Goal: Task Accomplishment & Management: Use online tool/utility

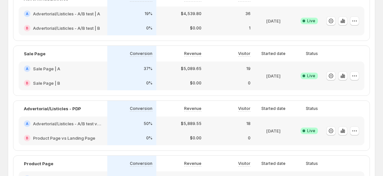
scroll to position [20, 0]
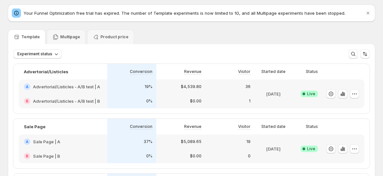
click at [69, 39] on p "Multipage" at bounding box center [70, 36] width 20 height 5
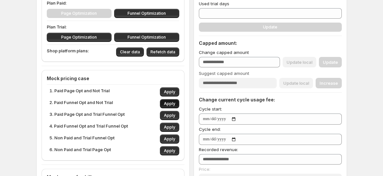
scroll to position [93, 0]
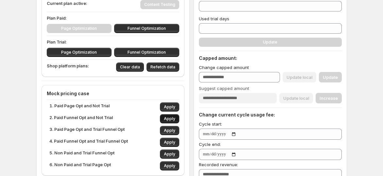
click at [172, 117] on span "Apply" at bounding box center [169, 118] width 11 height 5
type input "***"
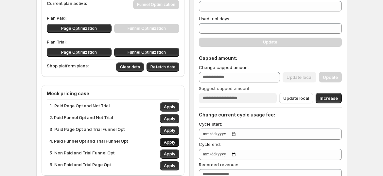
click at [171, 141] on span "Apply" at bounding box center [169, 142] width 11 height 5
type input "**"
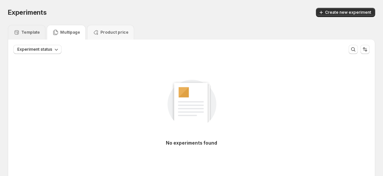
click at [29, 31] on p "Template" at bounding box center [30, 32] width 19 height 5
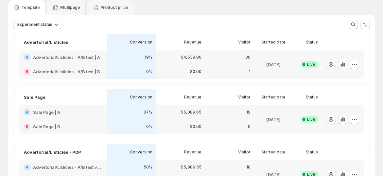
scroll to position [36, 0]
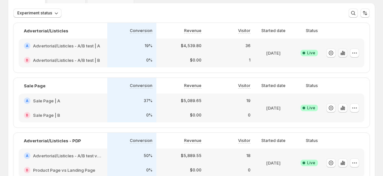
click at [346, 51] on icon "button" at bounding box center [342, 53] width 7 height 7
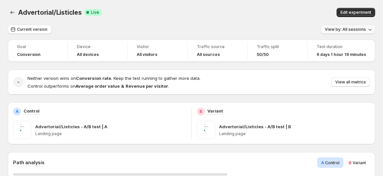
click at [342, 28] on span "View by: All sessions" at bounding box center [345, 29] width 41 height 5
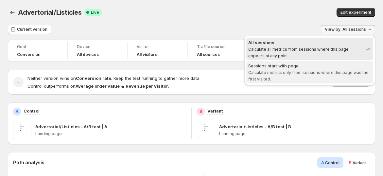
click at [330, 66] on div "Sessions start with page" at bounding box center [309, 65] width 123 height 7
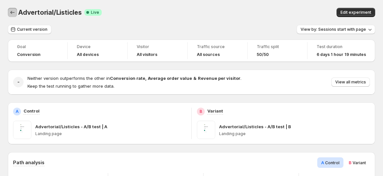
click at [12, 14] on icon "Back" at bounding box center [12, 12] width 7 height 7
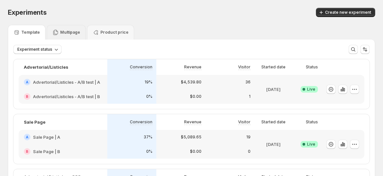
click at [67, 31] on p "Multipage" at bounding box center [70, 32] width 20 height 5
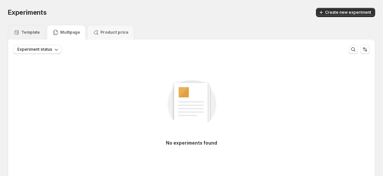
click at [24, 29] on div "Template" at bounding box center [26, 32] width 26 height 7
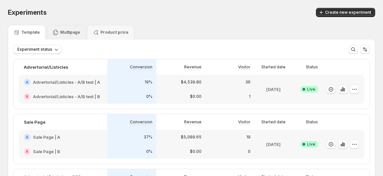
click at [62, 32] on p "Multipage" at bounding box center [70, 32] width 20 height 5
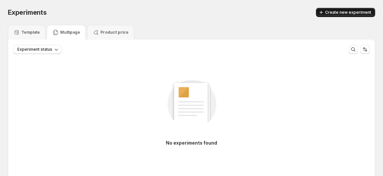
click at [332, 13] on span "Create new experiment" at bounding box center [348, 12] width 46 height 5
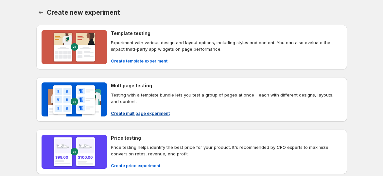
click at [127, 117] on button "Create multipage experiment" at bounding box center [140, 113] width 67 height 10
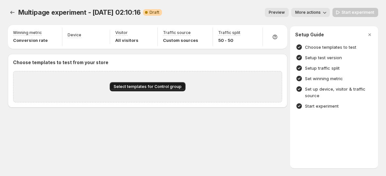
click at [135, 84] on span "Select templates for Control group" at bounding box center [148, 86] width 68 height 5
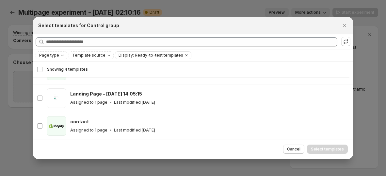
scroll to position [49, 0]
click at [56, 52] on div "Page type" at bounding box center [52, 55] width 27 height 7
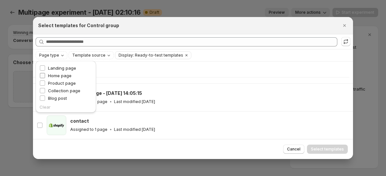
click at [63, 76] on span "Home page" at bounding box center [60, 75] width 24 height 5
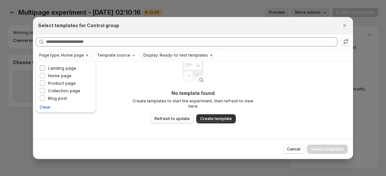
click at [63, 69] on span "Landing page" at bounding box center [62, 67] width 28 height 5
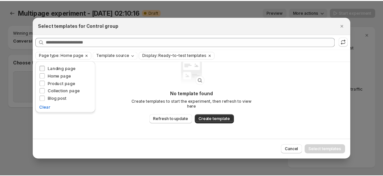
scroll to position [22, 0]
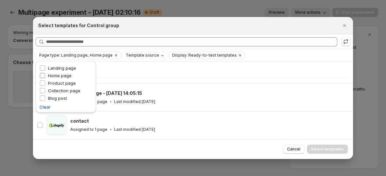
click at [58, 74] on span "Home page" at bounding box center [60, 75] width 24 height 5
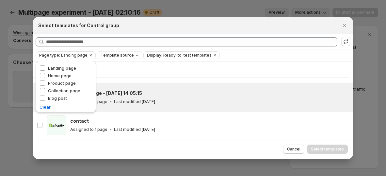
click at [169, 102] on div "Assigned to 1 page Last modified 3 months ago" at bounding box center [208, 101] width 277 height 7
click at [324, 147] on span "Select templates" at bounding box center [327, 148] width 33 height 5
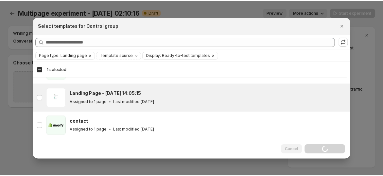
scroll to position [0, 0]
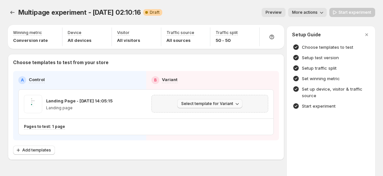
click at [203, 106] on span "Select template for Variant" at bounding box center [207, 103] width 52 height 5
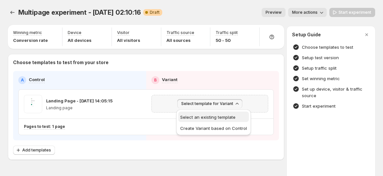
click at [203, 118] on span "Select an existing template" at bounding box center [207, 116] width 55 height 5
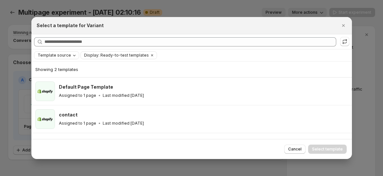
click at [60, 54] on span "Template source" at bounding box center [54, 55] width 33 height 5
click at [212, 63] on div "Showing 2 templates" at bounding box center [191, 69] width 313 height 16
click at [339, 24] on button "Close" at bounding box center [343, 25] width 9 height 9
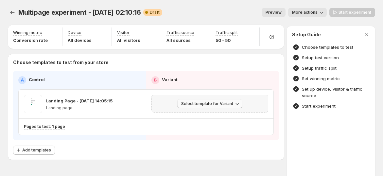
click at [232, 101] on span "Select template for Variant" at bounding box center [207, 103] width 52 height 5
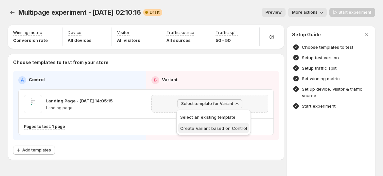
click at [224, 126] on span "Create Variant based on Control" at bounding box center [213, 128] width 67 height 5
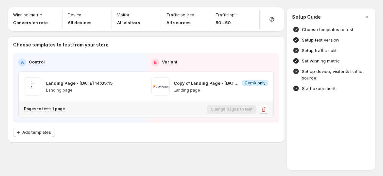
scroll to position [19, 0]
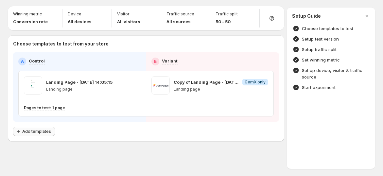
click at [45, 133] on span "Add templates" at bounding box center [36, 131] width 29 height 5
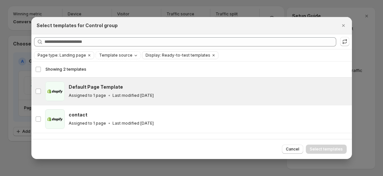
click at [180, 92] on div "Assigned to 1 page Last modified 3 months ago" at bounding box center [207, 95] width 277 height 7
click at [317, 147] on span "Select templates" at bounding box center [326, 148] width 33 height 5
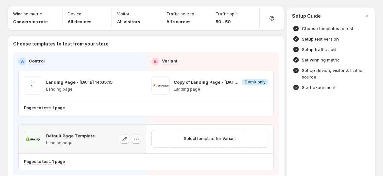
click at [139, 139] on icon "button" at bounding box center [138, 139] width 1 height 1
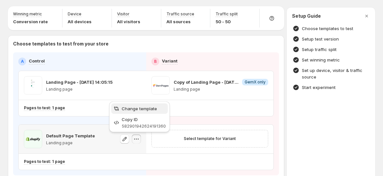
click at [138, 111] on span "Change template" at bounding box center [144, 108] width 44 height 7
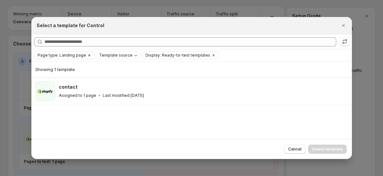
click at [87, 55] on icon "Clear" at bounding box center [89, 55] width 5 height 5
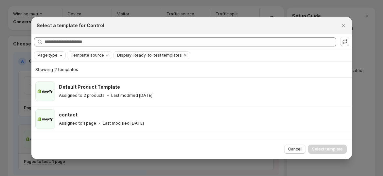
click at [59, 54] on icon "Page type" at bounding box center [60, 55] width 5 height 5
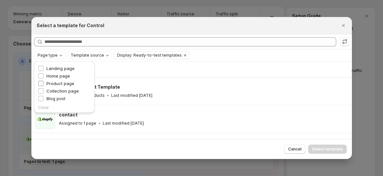
click at [58, 83] on span "Product page" at bounding box center [60, 83] width 28 height 5
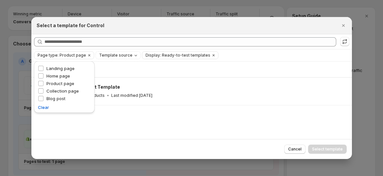
click at [125, 130] on div "Showing 1 template Default Product Template Assigned to 2 products Last modifie…" at bounding box center [191, 99] width 320 height 77
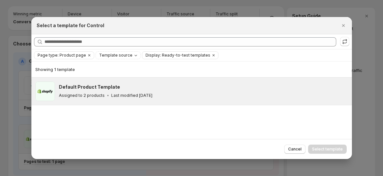
click at [186, 92] on div "Assigned to 2 products Last modified 3 months ago" at bounding box center [202, 95] width 287 height 7
click at [328, 148] on span "Select template" at bounding box center [327, 148] width 31 height 5
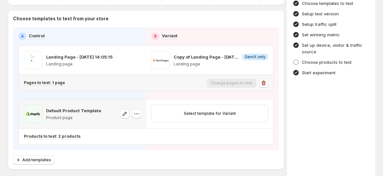
scroll to position [55, 0]
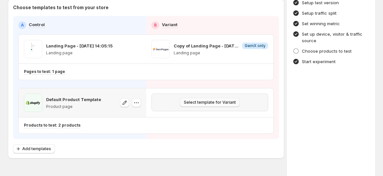
click at [211, 103] on span "Select template for Variant" at bounding box center [210, 102] width 52 height 5
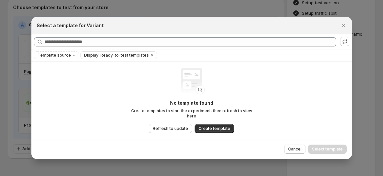
click at [149, 58] on icon "Clear" at bounding box center [151, 55] width 5 height 5
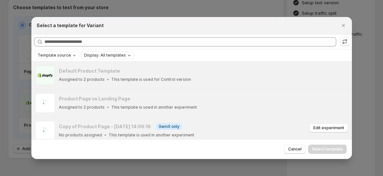
scroll to position [33, 0]
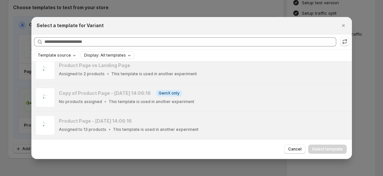
click at [316, 25] on div "Select a template for Variant" at bounding box center [186, 25] width 298 height 7
click at [341, 26] on icon "Close" at bounding box center [343, 25] width 7 height 7
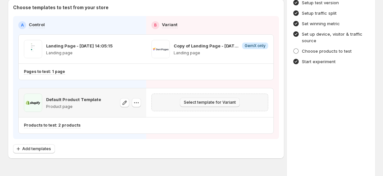
click at [230, 103] on span "Select template for Variant" at bounding box center [210, 102] width 52 height 5
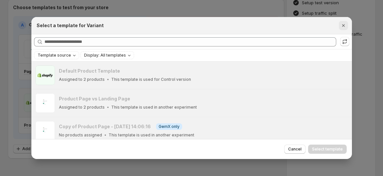
click at [344, 25] on icon "Close" at bounding box center [343, 25] width 7 height 7
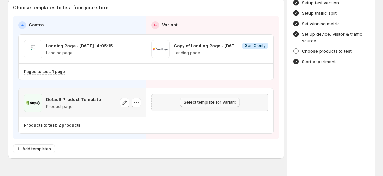
click at [217, 100] on span "Select template for Variant" at bounding box center [210, 102] width 52 height 5
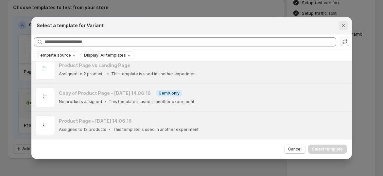
click at [340, 25] on icon "Close" at bounding box center [343, 25] width 7 height 7
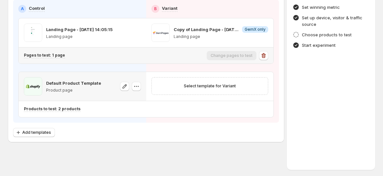
scroll to position [72, 0]
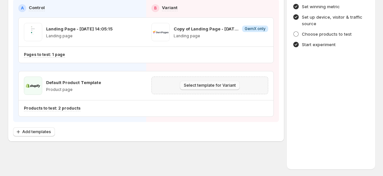
click at [227, 83] on span "Select template for Variant" at bounding box center [210, 85] width 52 height 5
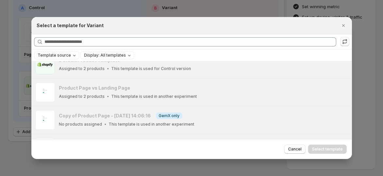
scroll to position [0, 0]
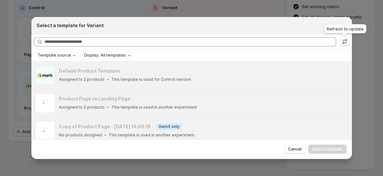
click at [346, 41] on icon ":rnb:" at bounding box center [344, 41] width 7 height 7
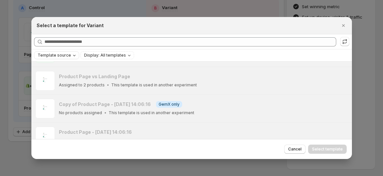
scroll to position [33, 0]
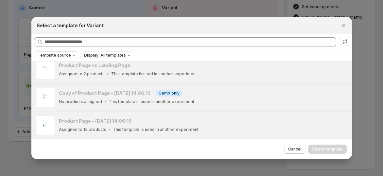
click at [59, 52] on div "Template source" at bounding box center [57, 55] width 41 height 7
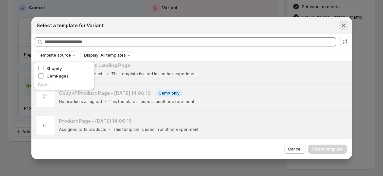
click at [343, 27] on icon "Close" at bounding box center [343, 25] width 7 height 7
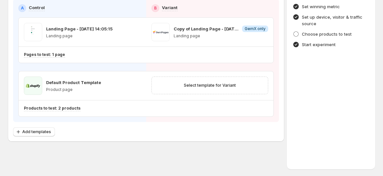
click at [351, 59] on div "Setup Guide Choose templates to test Setup test version Setup traffic split Set…" at bounding box center [331, 61] width 88 height 215
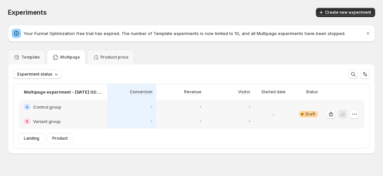
scroll to position [13, 0]
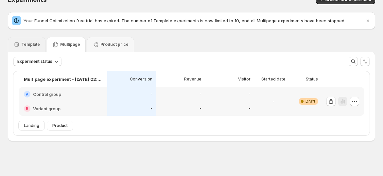
click at [33, 43] on p "Template" at bounding box center [30, 44] width 19 height 5
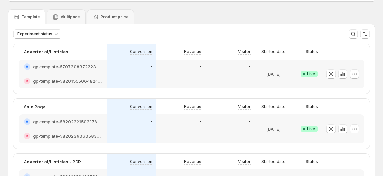
scroll to position [0, 0]
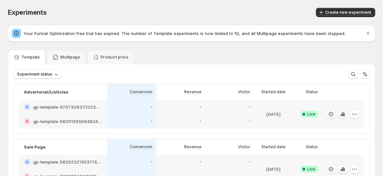
click at [33, 63] on div "Template" at bounding box center [27, 57] width 38 height 15
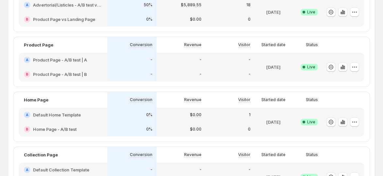
scroll to position [218, 0]
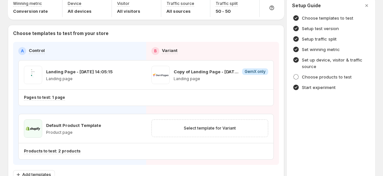
scroll to position [36, 0]
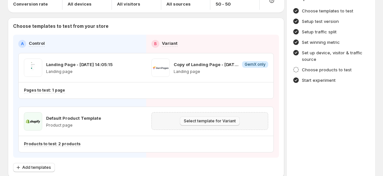
click at [196, 118] on span "Select template for Variant" at bounding box center [210, 120] width 52 height 5
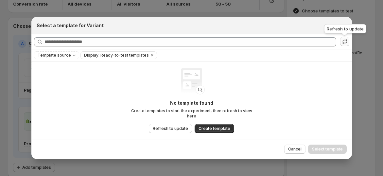
click at [343, 42] on icon ":r22:" at bounding box center [344, 41] width 7 height 7
click at [151, 55] on icon "Clear" at bounding box center [152, 55] width 2 height 2
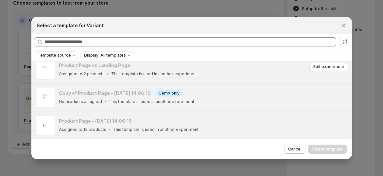
scroll to position [0, 0]
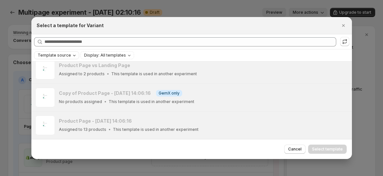
click at [65, 53] on span "Template source" at bounding box center [54, 55] width 33 height 5
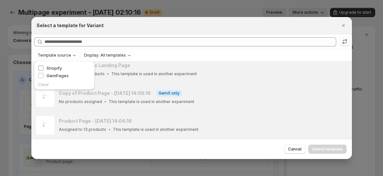
click at [61, 67] on span "Shopify" at bounding box center [53, 67] width 15 height 5
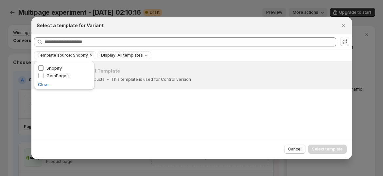
click at [61, 67] on span "Shopify" at bounding box center [53, 67] width 15 height 5
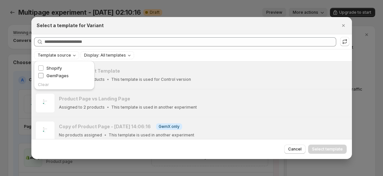
click at [58, 73] on span "GemPages" at bounding box center [57, 75] width 22 height 5
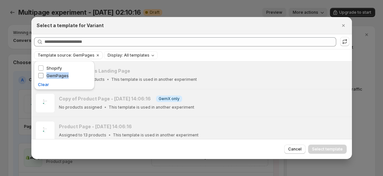
click at [58, 73] on span "GemPages" at bounding box center [57, 75] width 22 height 5
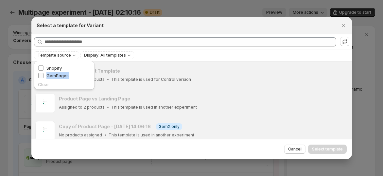
click at [58, 73] on span "GemPages" at bounding box center [57, 75] width 22 height 5
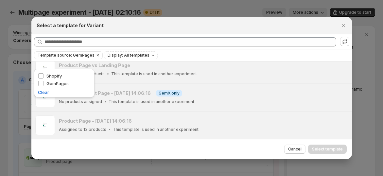
scroll to position [72, 0]
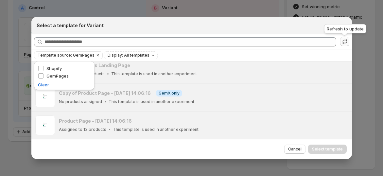
click at [342, 41] on icon ":r22:" at bounding box center [344, 41] width 7 height 7
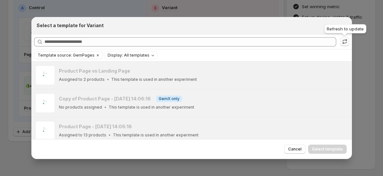
click at [345, 41] on icon ":r22:" at bounding box center [344, 41] width 7 height 7
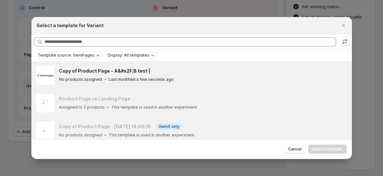
click at [188, 70] on div "Copy of Product Page - A&#x2F;B test |" at bounding box center [202, 71] width 287 height 7
click at [337, 148] on span "Select template" at bounding box center [327, 148] width 31 height 5
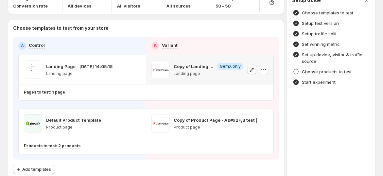
scroll to position [0, 0]
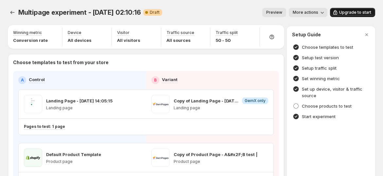
click at [346, 13] on span "Upgrade to start" at bounding box center [355, 12] width 32 height 5
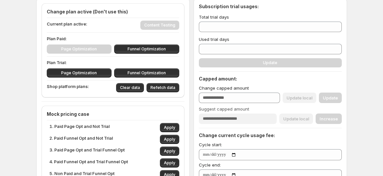
scroll to position [145, 0]
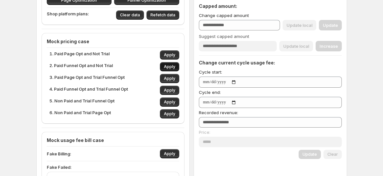
click at [170, 67] on span "Apply" at bounding box center [169, 66] width 11 height 5
type input "***"
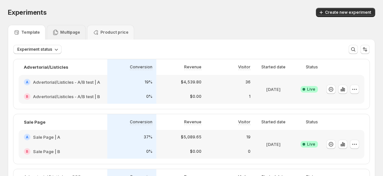
click at [76, 35] on div "Multipage" at bounding box center [66, 32] width 28 height 7
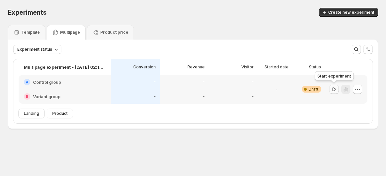
click at [336, 89] on icon "button" at bounding box center [334, 89] width 7 height 7
click at [58, 68] on p "Multipage experiment - [DATE] 02:10:16" at bounding box center [65, 67] width 82 height 7
click at [51, 74] on div "Multipage experiment - [DATE] 02:10:16" at bounding box center [65, 67] width 92 height 16
click at [51, 84] on h2 "Control group" at bounding box center [47, 82] width 28 height 7
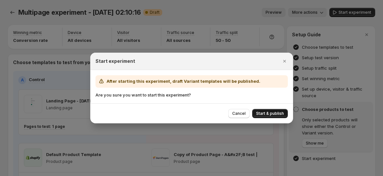
click at [283, 114] on span "Start & publish" at bounding box center [270, 113] width 28 height 5
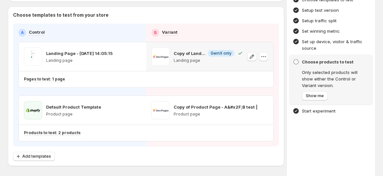
scroll to position [72, 0]
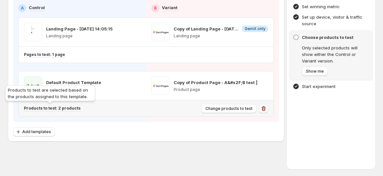
click at [63, 106] on p "Products to test: 2 products" at bounding box center [52, 108] width 57 height 5
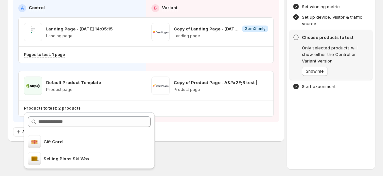
click at [182, 150] on div "Multipage experiment - Sep 4, 02:10:16. This page is ready Multipage experiment…" at bounding box center [191, 52] width 383 height 249
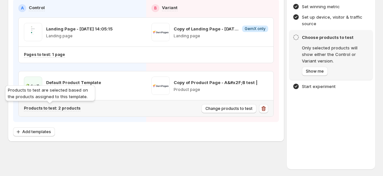
click at [64, 107] on p "Products to test: 2 products" at bounding box center [52, 108] width 57 height 5
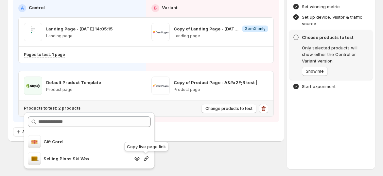
drag, startPoint x: 146, startPoint y: 158, endPoint x: 177, endPoint y: 169, distance: 32.9
click at [145, 158] on icon "button" at bounding box center [146, 158] width 7 height 7
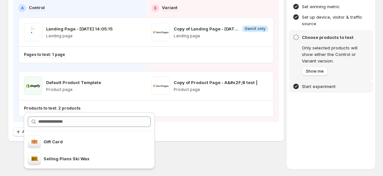
drag, startPoint x: 359, startPoint y: 77, endPoint x: 350, endPoint y: 87, distance: 13.2
click at [359, 77] on div "Choose products to test Only selected products will show either the Control or …" at bounding box center [330, 55] width 83 height 50
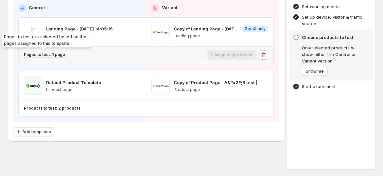
click at [51, 54] on p "Pages to test: 1 page" at bounding box center [44, 54] width 41 height 5
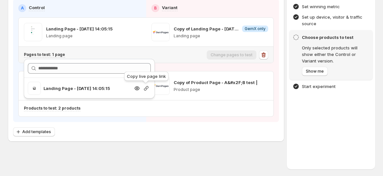
click at [146, 87] on icon "button" at bounding box center [146, 88] width 7 height 7
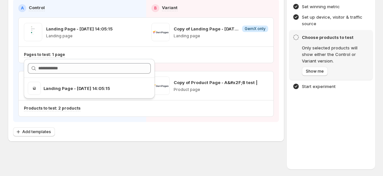
click at [173, 132] on div "Add templates" at bounding box center [146, 131] width 266 height 9
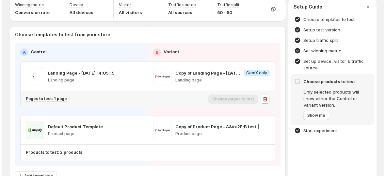
scroll to position [0, 0]
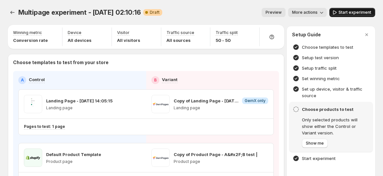
click at [359, 14] on span "Start experiment" at bounding box center [354, 12] width 33 height 5
click at [16, 10] on button "Experiments" at bounding box center [12, 12] width 9 height 9
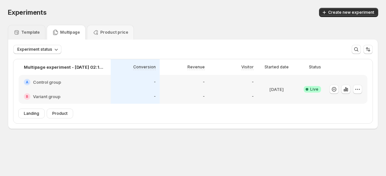
click at [25, 28] on div "Template" at bounding box center [27, 32] width 38 height 15
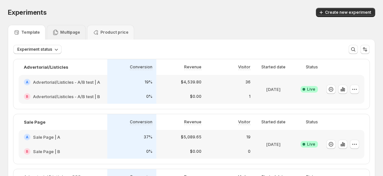
click at [62, 33] on p "Multipage" at bounding box center [70, 32] width 20 height 5
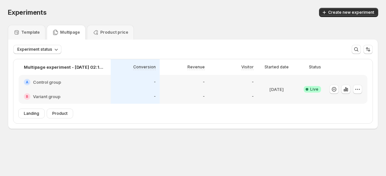
click at [199, 130] on div "Experiments. This page is ready Experiments Create new experiment Template Mult…" at bounding box center [193, 82] width 386 height 164
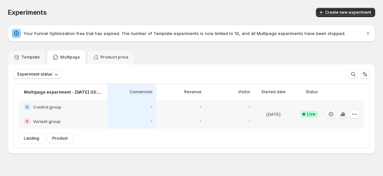
click at [342, 114] on icon "button" at bounding box center [340, 115] width 1 height 3
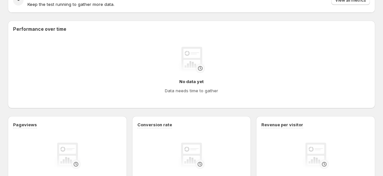
scroll to position [75, 0]
